Goal: Obtain resource: Obtain resource

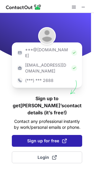
click at [53, 138] on span "Sign up for free" at bounding box center [47, 141] width 40 height 6
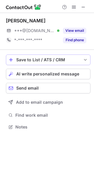
scroll to position [123, 94]
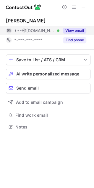
click at [68, 29] on button "View email" at bounding box center [74, 31] width 23 height 6
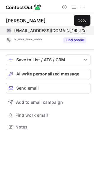
click at [81, 29] on span at bounding box center [83, 30] width 5 height 5
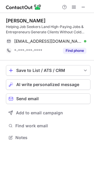
scroll to position [133, 94]
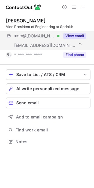
scroll to position [137, 94]
click at [71, 34] on button "View email" at bounding box center [74, 36] width 23 height 6
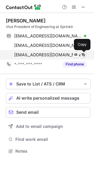
click at [83, 54] on span at bounding box center [83, 55] width 5 height 5
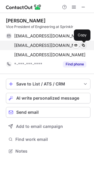
click at [82, 44] on span at bounding box center [83, 45] width 5 height 5
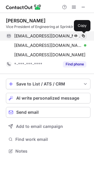
click at [84, 35] on span at bounding box center [83, 36] width 5 height 5
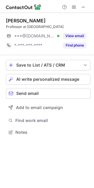
scroll to position [3, 3]
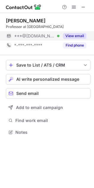
click at [76, 34] on button "View email" at bounding box center [74, 36] width 23 height 6
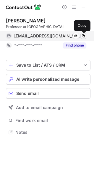
click at [83, 35] on span at bounding box center [83, 36] width 5 height 5
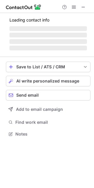
scroll to position [3, 3]
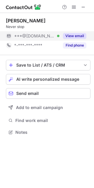
click at [76, 34] on button "View email" at bounding box center [74, 36] width 23 height 6
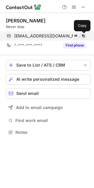
click at [82, 36] on span at bounding box center [83, 36] width 5 height 5
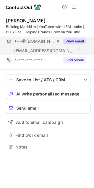
scroll to position [143, 94]
click at [67, 42] on button "View email" at bounding box center [74, 41] width 23 height 6
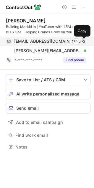
click at [82, 40] on span at bounding box center [83, 41] width 5 height 5
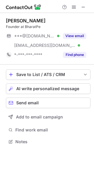
scroll to position [137, 94]
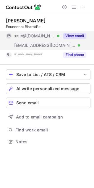
click at [71, 36] on button "View email" at bounding box center [74, 36] width 23 height 6
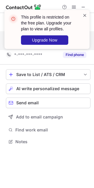
click at [85, 15] on span at bounding box center [84, 15] width 5 height 6
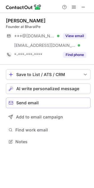
click at [40, 102] on div "Send email" at bounding box center [51, 103] width 71 height 5
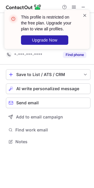
click at [85, 17] on span at bounding box center [84, 15] width 5 height 6
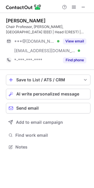
scroll to position [143, 94]
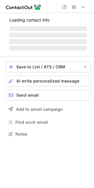
scroll to position [137, 94]
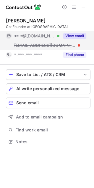
click at [79, 32] on div "View email" at bounding box center [72, 35] width 27 height 9
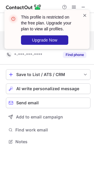
click at [85, 14] on span at bounding box center [84, 15] width 5 height 6
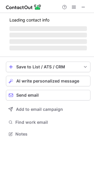
scroll to position [3, 3]
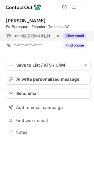
click at [68, 34] on button "View email" at bounding box center [74, 36] width 23 height 6
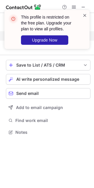
click at [85, 14] on span at bounding box center [84, 15] width 5 height 6
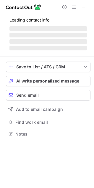
scroll to position [133, 94]
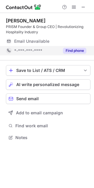
click at [65, 50] on button "Find phone" at bounding box center [74, 51] width 23 height 6
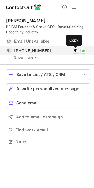
click at [75, 50] on span at bounding box center [75, 50] width 5 height 5
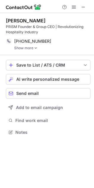
scroll to position [128, 94]
